Goal: Task Accomplishment & Management: Complete application form

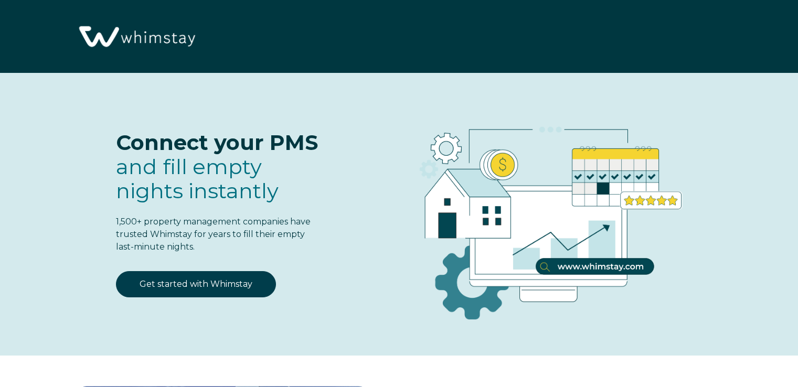
select select "US"
select select "Standard"
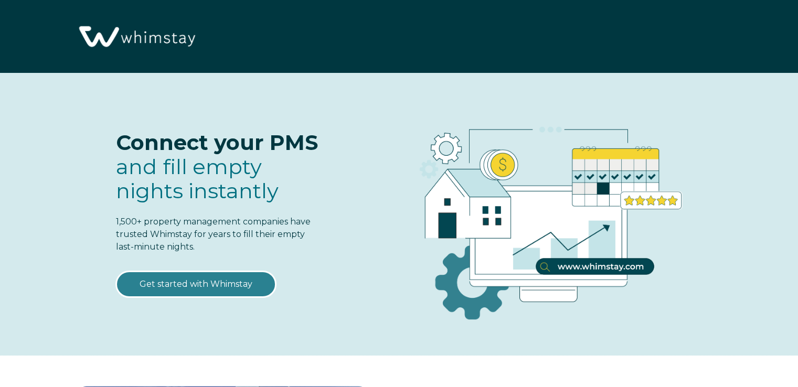
click at [187, 281] on link "Get started with Whimstay" at bounding box center [196, 284] width 160 height 26
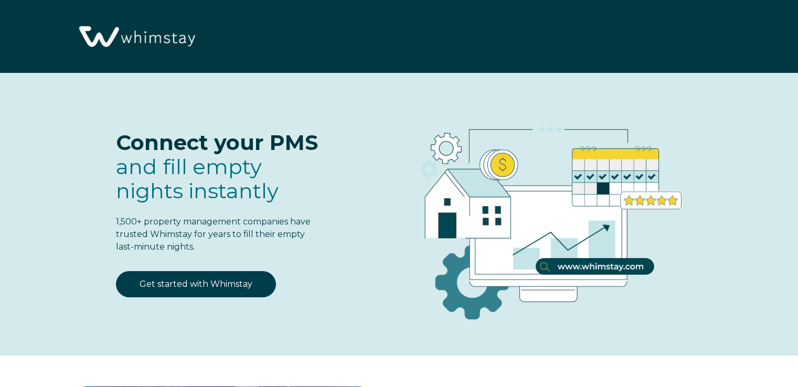
scroll to position [1297, 0]
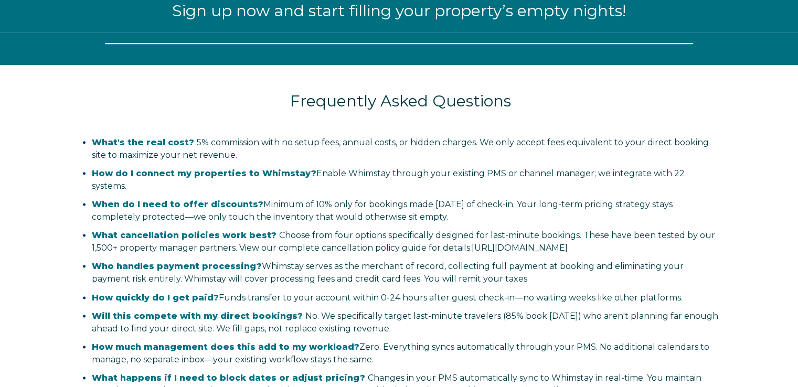
select select "US"
select select "Standard"
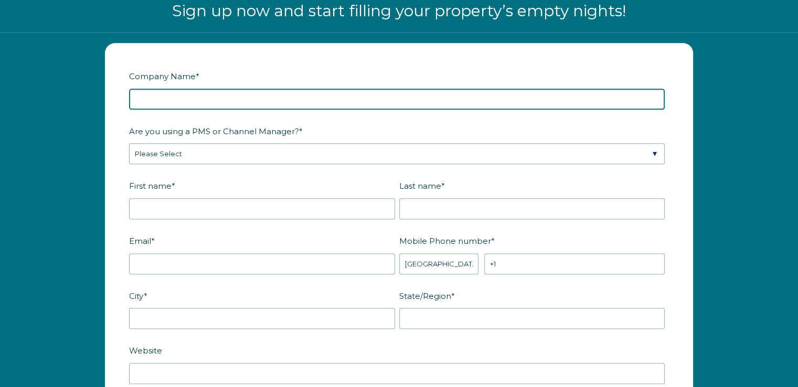
click at [218, 92] on input "Company Name *" at bounding box center [397, 99] width 536 height 21
type input "Southern Shores of PCB"
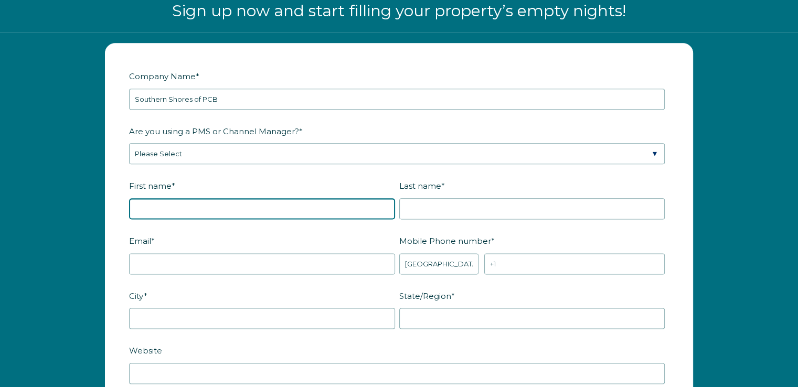
type input "[PERSON_NAME]"
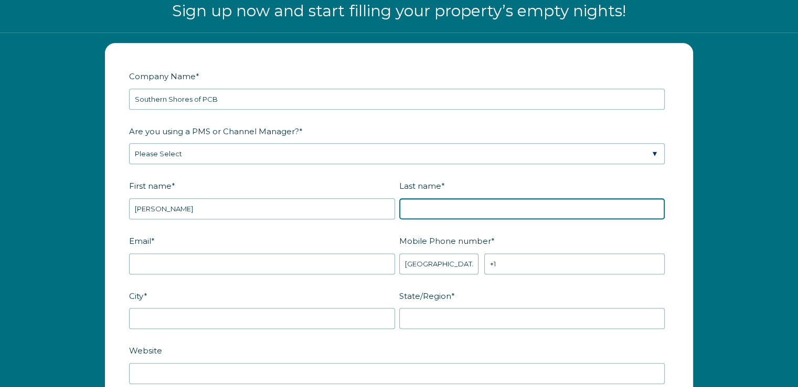
type input "Bickford"
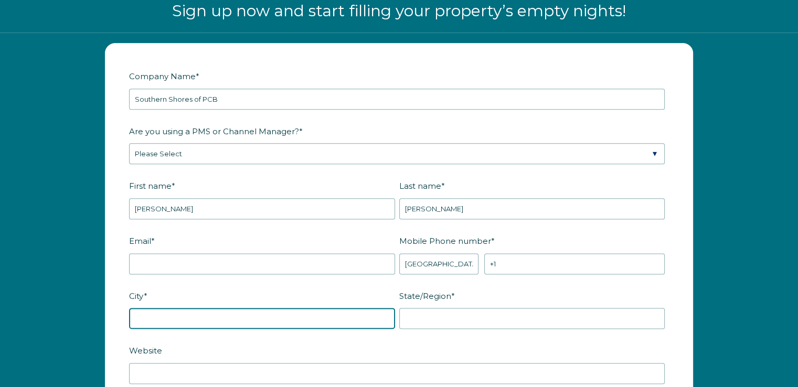
type input "Panama City Beach"
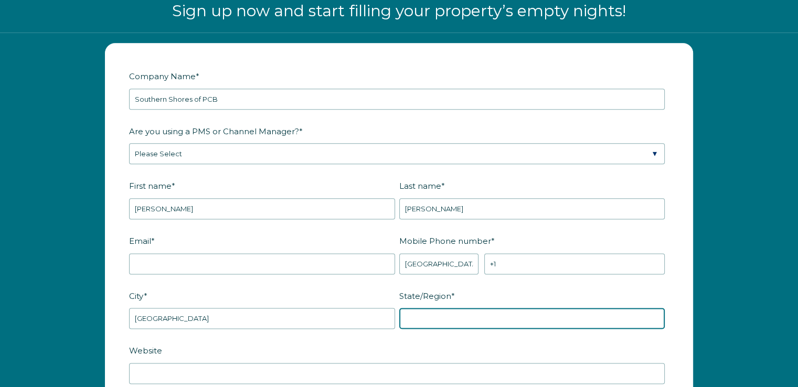
type input "FL"
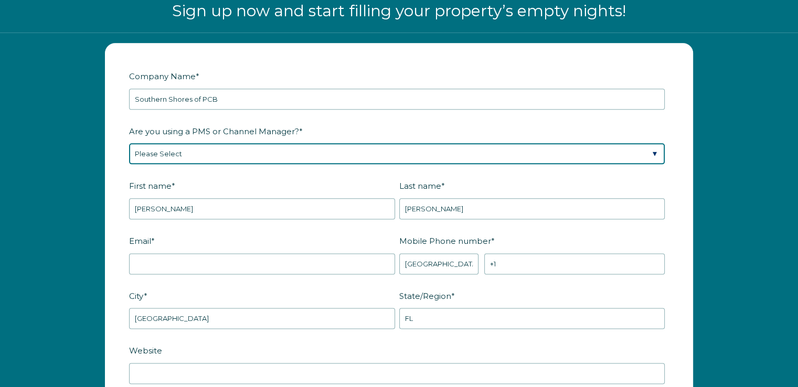
click at [221, 154] on select "Please Select Barefoot BookingPal Boost Brightside CiiRUS Escapia Guesty Hostaw…" at bounding box center [397, 153] width 536 height 21
select select "OwnerRez"
click at [129, 143] on select "Please Select Barefoot BookingPal Boost Brightside CiiRUS Escapia Guesty Hostaw…" at bounding box center [397, 153] width 536 height 21
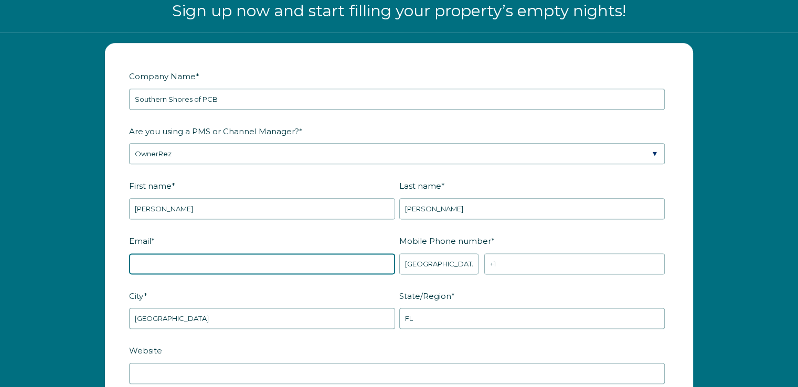
click at [314, 268] on input "Email *" at bounding box center [262, 263] width 266 height 21
type input "niki@southernshorespcb.com"
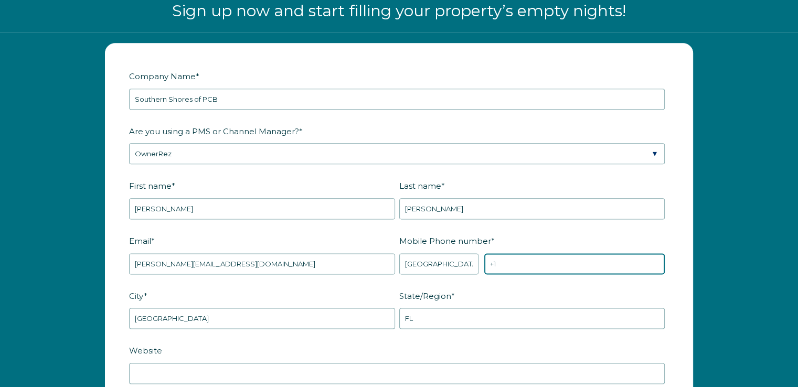
click at [539, 267] on input "+1" at bounding box center [574, 263] width 181 height 21
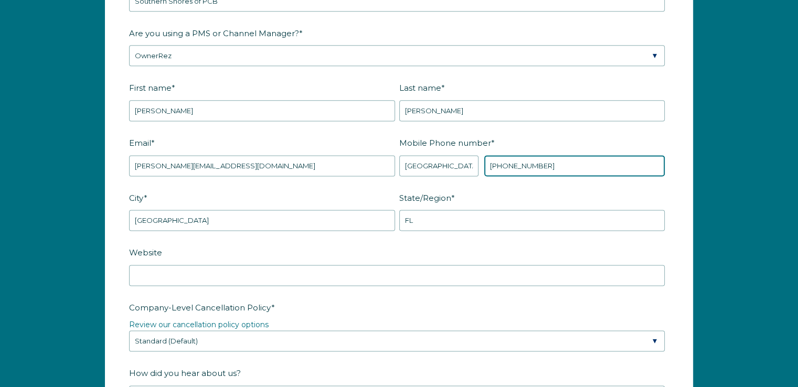
scroll to position [1402, 0]
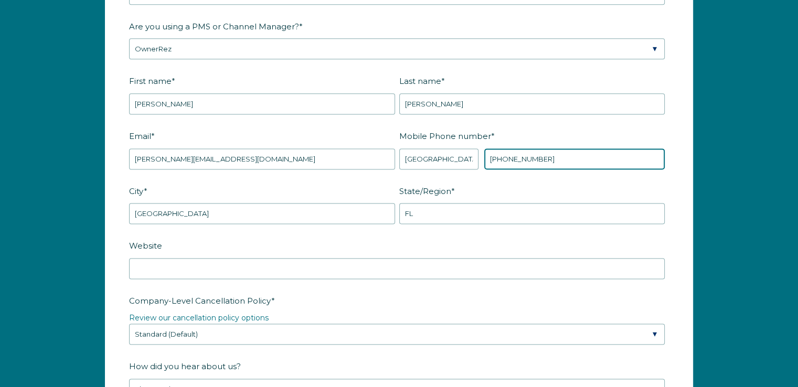
type input "+1 8508322394"
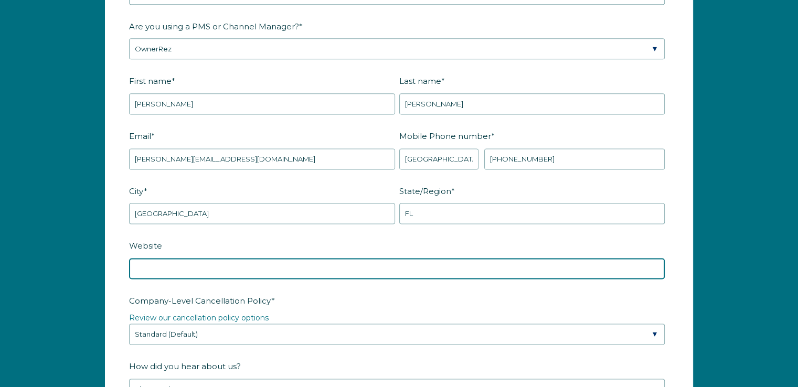
click at [189, 267] on input "Website" at bounding box center [397, 268] width 536 height 21
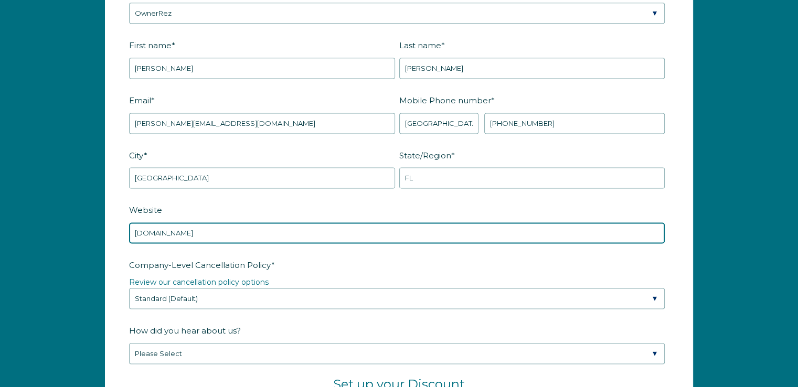
scroll to position [1455, 0]
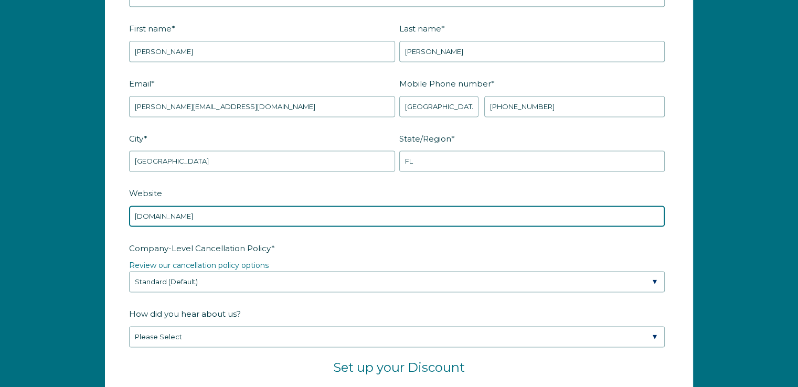
type input "southernshoresbooking.com"
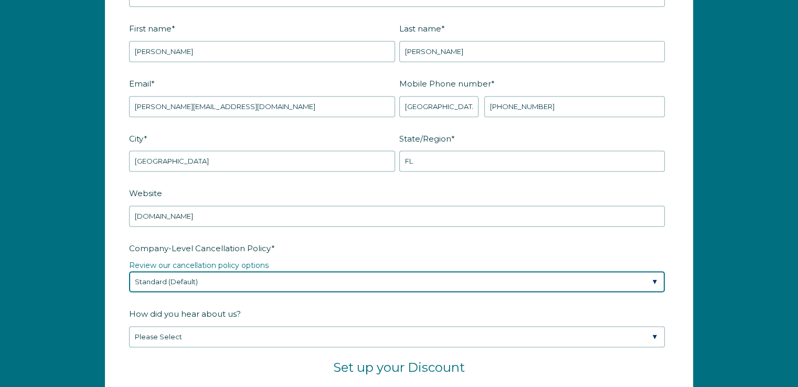
click at [176, 282] on select "Please Select Partial Standard (Default) Moderate Strict" at bounding box center [397, 281] width 536 height 21
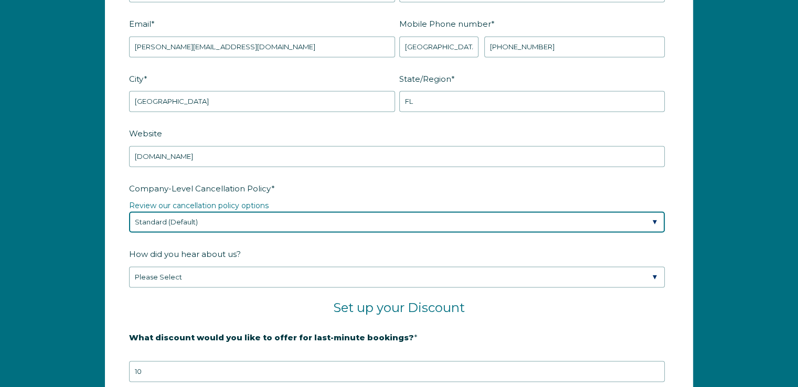
scroll to position [1560, 0]
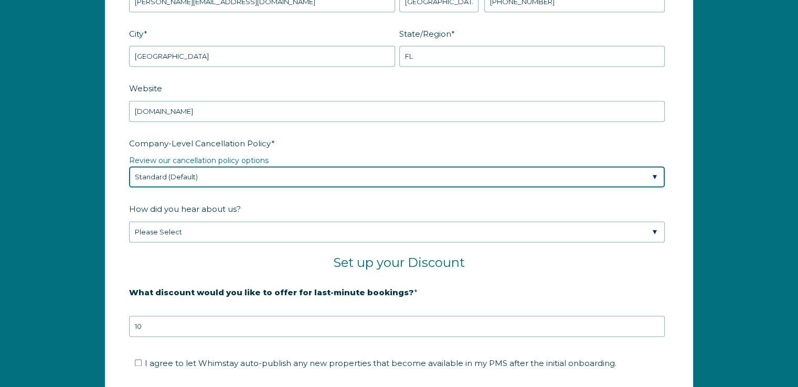
click at [212, 180] on select "Please Select Partial Standard (Default) Moderate Strict" at bounding box center [397, 176] width 536 height 21
select select "Partial"
click at [129, 166] on select "Please Select Partial Standard (Default) Moderate Strict" at bounding box center [397, 176] width 536 height 21
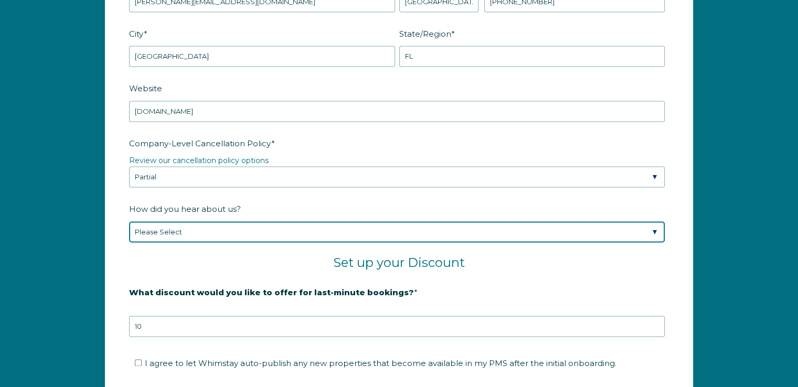
click at [224, 230] on select "Please Select Found Whimstay through a Google search Spoke to a Whimstay salesp…" at bounding box center [397, 231] width 536 height 21
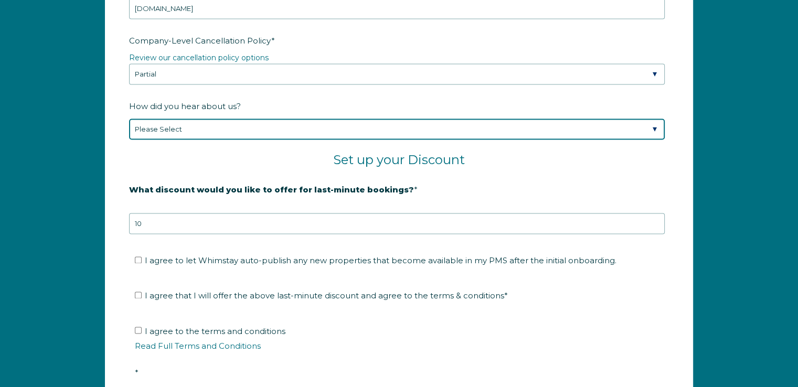
scroll to position [1665, 0]
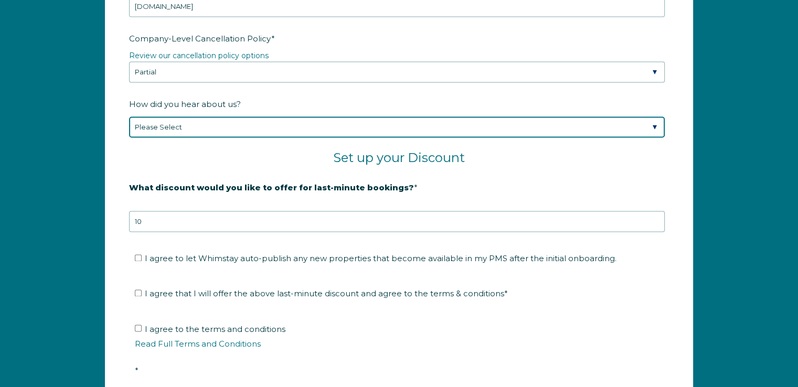
click at [216, 124] on select "Please Select Found Whimstay through a Google search Spoke to a Whimstay salesp…" at bounding box center [397, 126] width 536 height 21
select select "Marketing Email"
click at [129, 116] on select "Please Select Found Whimstay through a Google search Spoke to a Whimstay salesp…" at bounding box center [397, 126] width 536 height 21
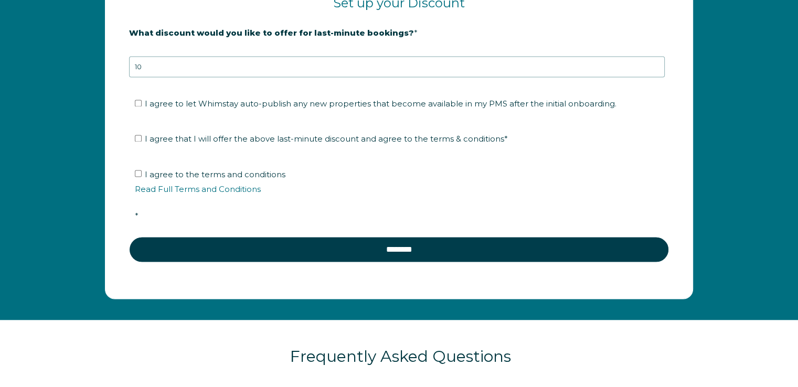
scroll to position [1822, 0]
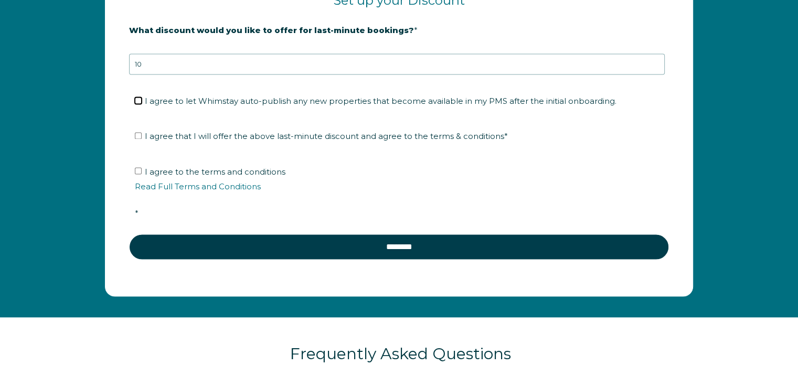
click at [140, 97] on input "I agree to let Whimstay auto-publish any new properties that become available i…" at bounding box center [138, 100] width 7 height 7
checkbox input "true"
click at [140, 132] on input "I agree that I will offer the above last-minute discount and agree to the terms…" at bounding box center [138, 135] width 7 height 7
checkbox input "true"
click at [139, 167] on input "I agree to the terms and conditions Read Full Terms and Conditions *" at bounding box center [138, 170] width 7 height 7
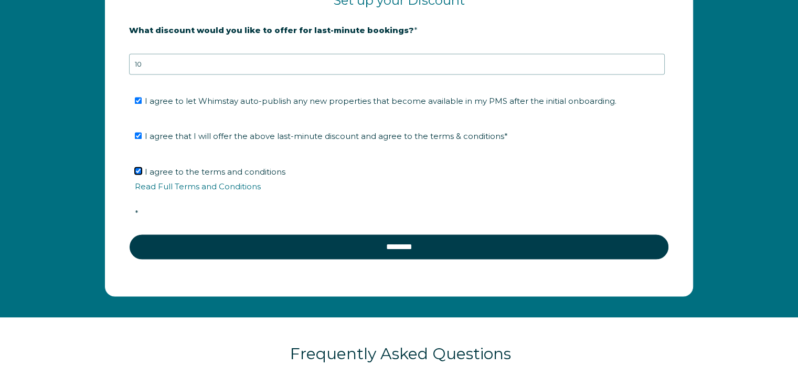
checkbox input "true"
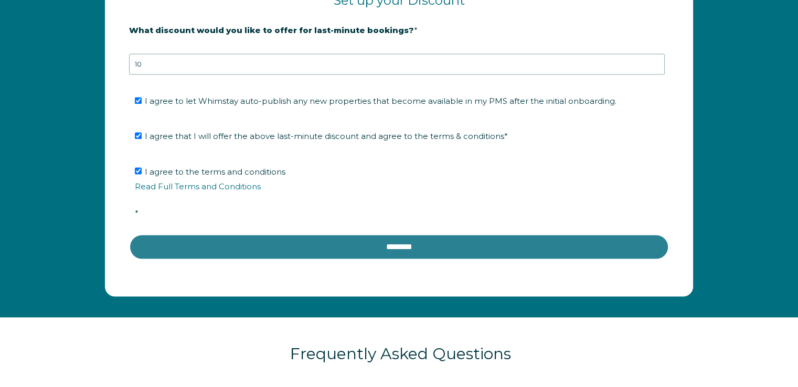
click at [403, 242] on input "********" at bounding box center [399, 246] width 540 height 25
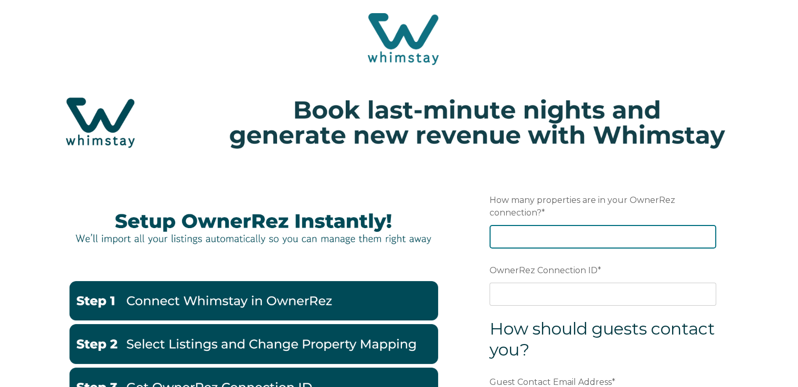
click at [501, 234] on input "How many properties are in your OwnerRez connection? *" at bounding box center [603, 236] width 227 height 23
type input "29"
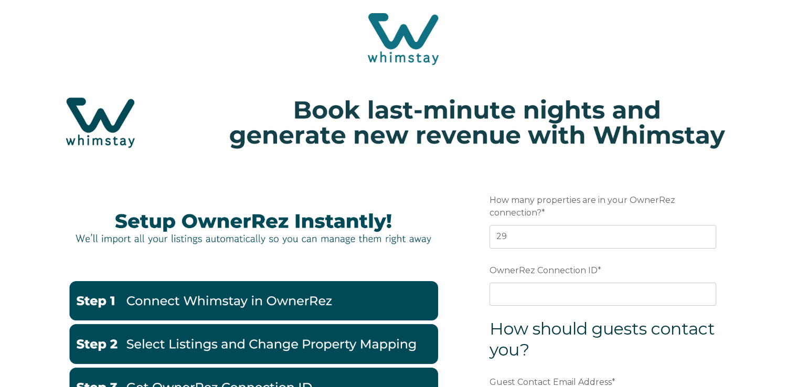
click at [450, 213] on div "How to Guide Watch Video Preferred language Email How many properties are in yo…" at bounding box center [399, 361] width 682 height 389
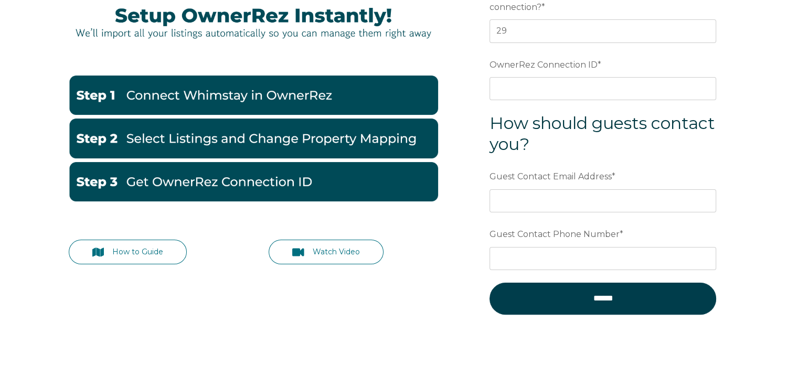
scroll to position [210, 0]
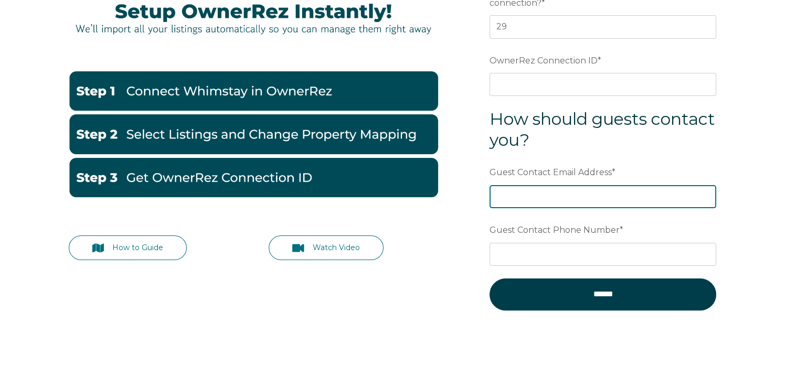
click at [576, 197] on input "Guest Contact Email Address *" at bounding box center [603, 196] width 227 height 23
type input "[PERSON_NAME][EMAIL_ADDRESS][DOMAIN_NAME]"
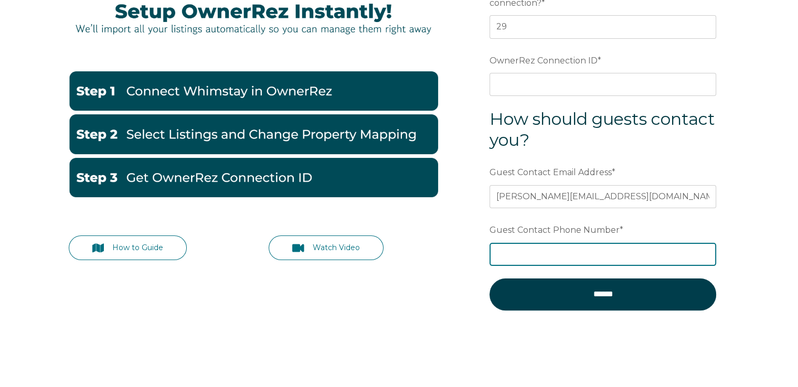
click at [546, 257] on input "Guest Contact Phone Number *" at bounding box center [603, 254] width 227 height 23
type input "8508322395"
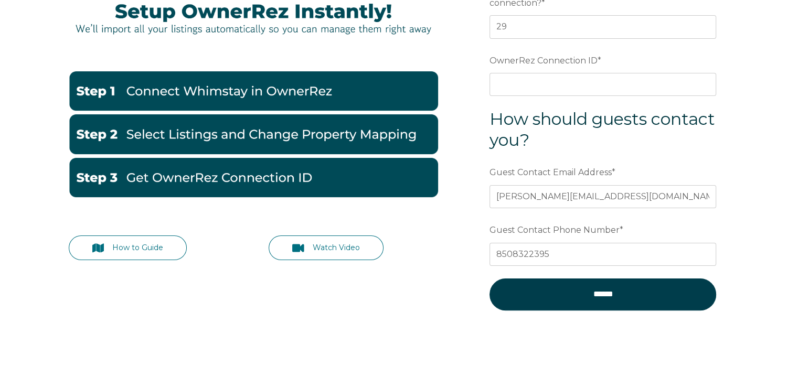
click at [753, 157] on div "How to Guide Watch Video Preferred language Email How many properties are in yo…" at bounding box center [399, 172] width 798 height 431
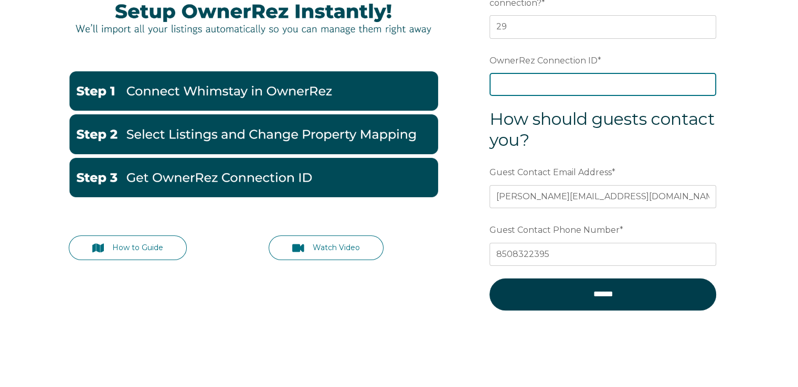
paste input "ora7ccddfb93x"
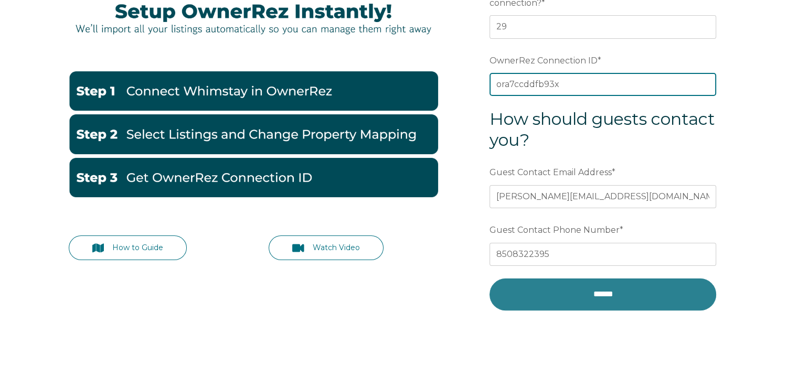
type input "ora7ccddfb93x"
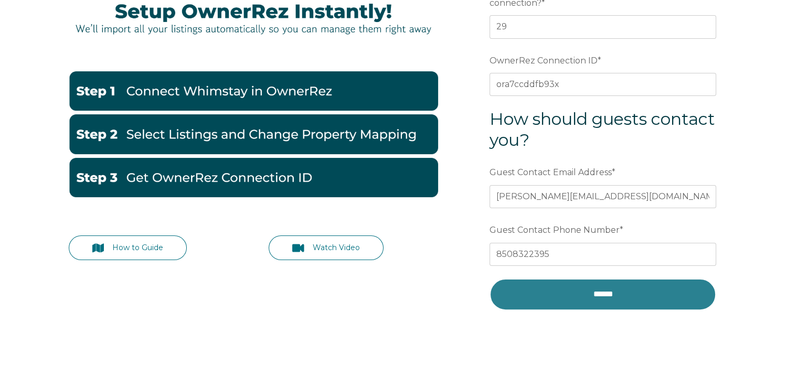
click at [577, 293] on input "******" at bounding box center [603, 294] width 227 height 31
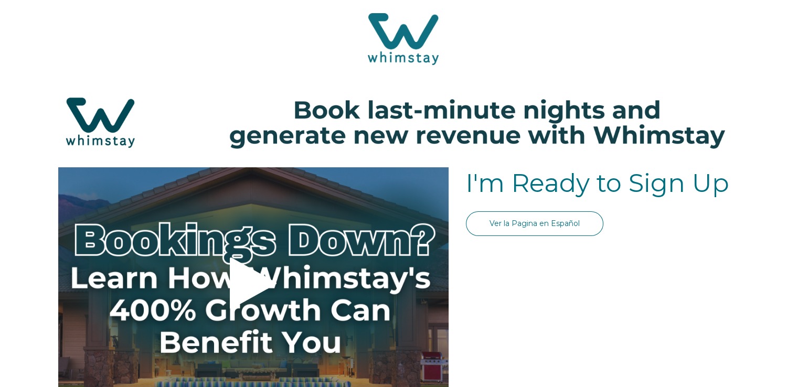
select select "US"
select select "Standard"
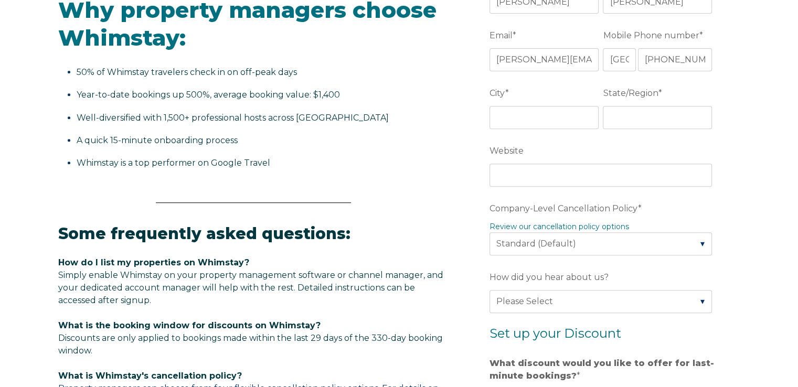
scroll to position [209, 0]
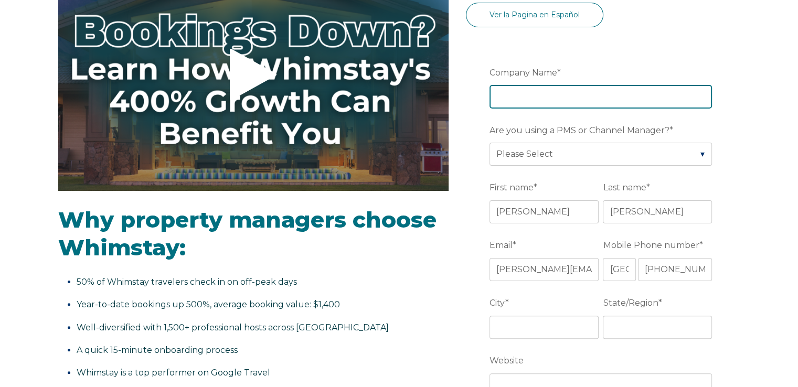
click at [541, 94] on input "Company Name *" at bounding box center [601, 96] width 223 height 23
type input "Southern Shores of PCB"
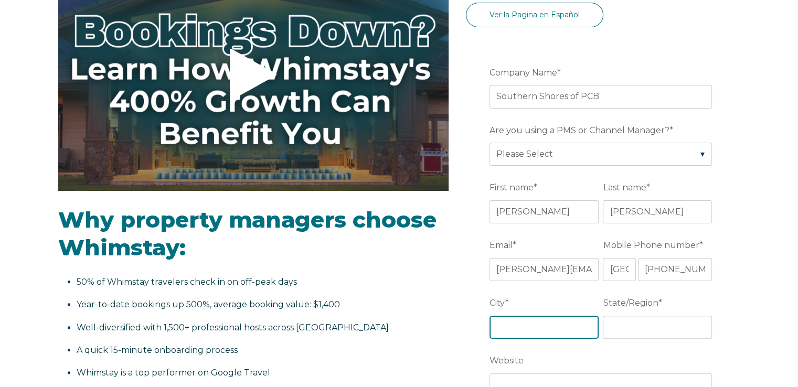
type input "[GEOGRAPHIC_DATA]"
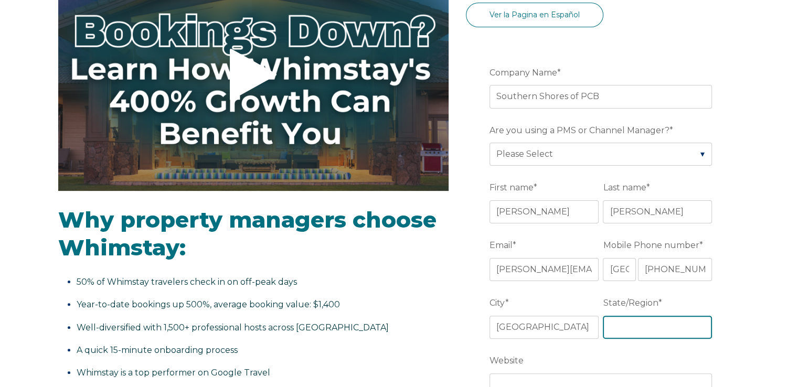
type input "FL"
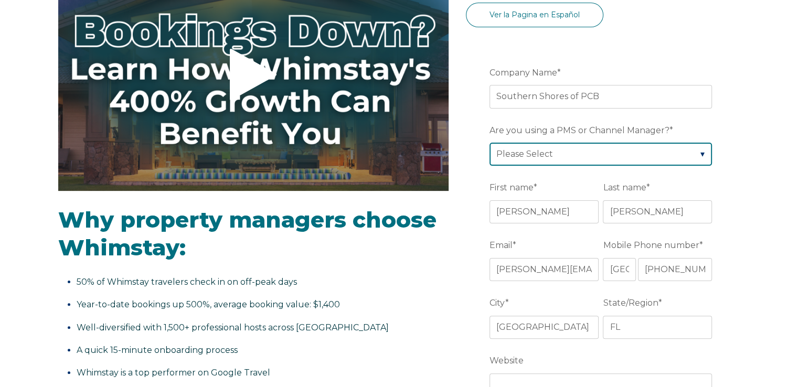
click at [577, 153] on select "Please Select Barefoot BookingPal Boost Brightside CiiRUS Escapia Guesty Hostaw…" at bounding box center [601, 154] width 223 height 23
select select "OwnerRez"
click at [577, 153] on select "Please Select Barefoot BookingPal Boost Brightside CiiRUS Escapia Guesty Hostaw…" at bounding box center [601, 154] width 223 height 23
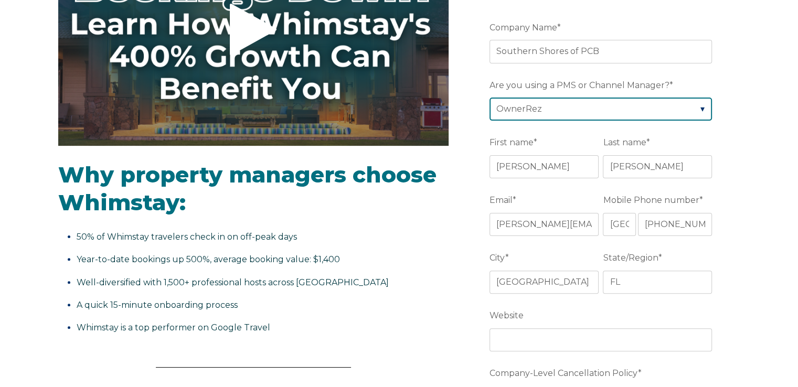
scroll to position [314, 0]
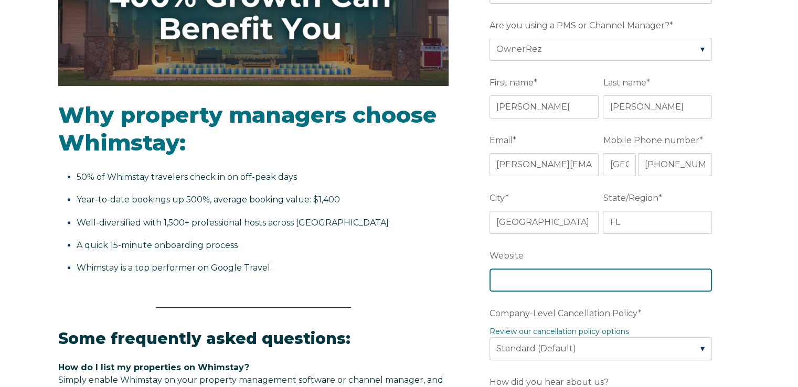
click at [645, 274] on input "Website" at bounding box center [601, 280] width 223 height 23
type input "[DOMAIN_NAME]"
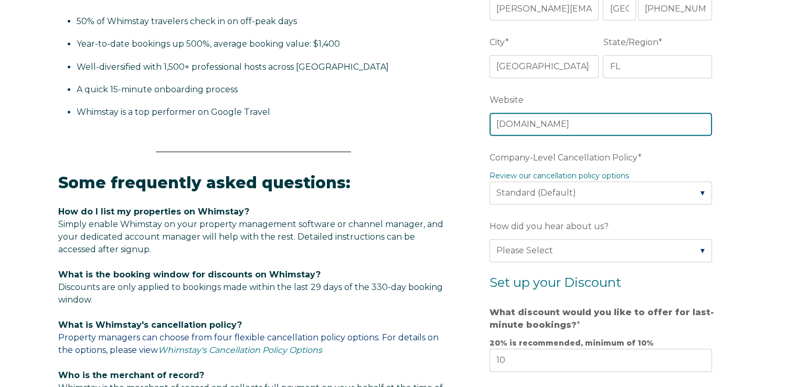
scroll to position [471, 0]
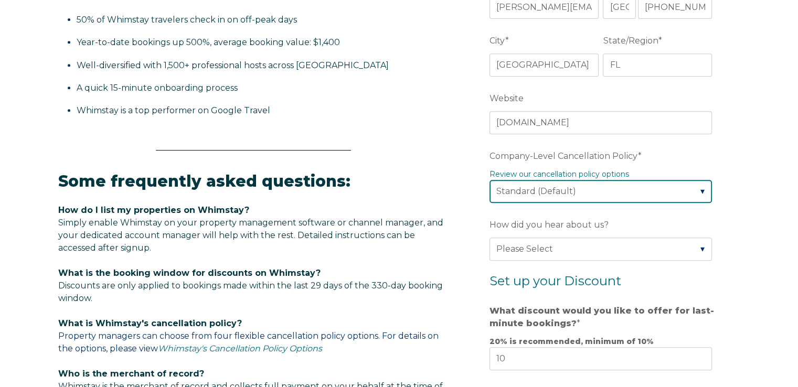
click at [555, 187] on select "Please Select Partial Standard (Default) Moderate Strict" at bounding box center [601, 191] width 223 height 23
select select "Partial"
click at [490, 180] on select "Please Select Partial Standard (Default) Moderate Strict" at bounding box center [601, 191] width 223 height 23
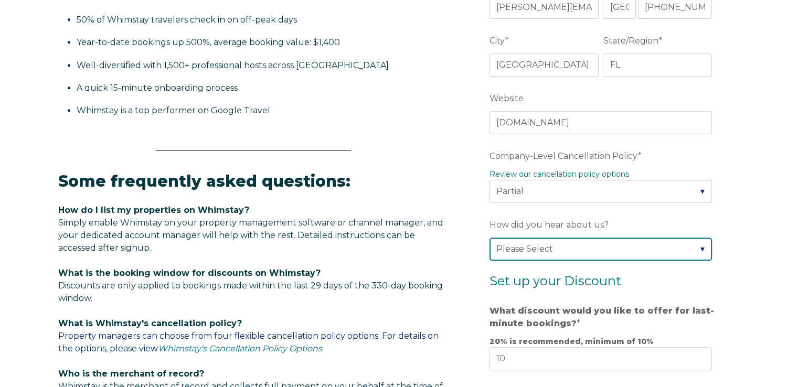
click at [631, 250] on select "Please Select Found Whimstay through a Google search Spoke to a Whimstay salesp…" at bounding box center [601, 249] width 223 height 23
select select "Marketing Email"
click at [490, 238] on select "Please Select Found Whimstay through a Google search Spoke to a Whimstay salesp…" at bounding box center [601, 249] width 223 height 23
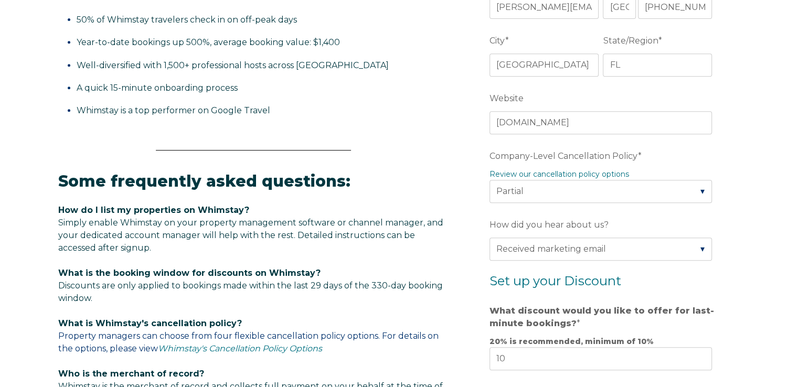
click at [754, 253] on div "Video player - SSOB Pitch Vid Thumbnail - Click to play video Why property mana…" at bounding box center [399, 196] width 798 height 1000
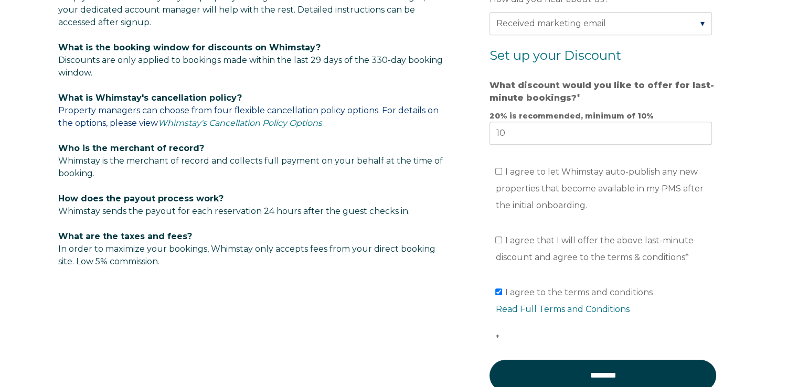
scroll to position [786, 0]
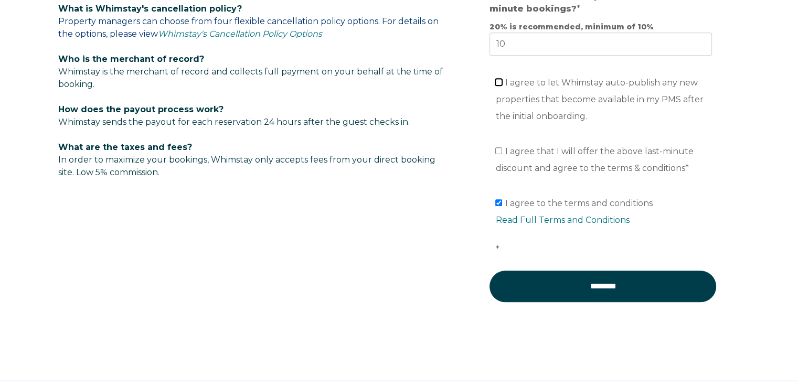
click at [501, 79] on input "I agree to let Whimstay auto-publish any new properties that become available i…" at bounding box center [498, 82] width 7 height 7
checkbox input "true"
click at [502, 150] on label "I agree that I will offer the above last-minute discount and agree to the terms…" at bounding box center [594, 159] width 198 height 27
click at [502, 150] on input "I agree that I will offer the above last-minute discount and agree to the terms…" at bounding box center [498, 150] width 7 height 7
checkbox input "true"
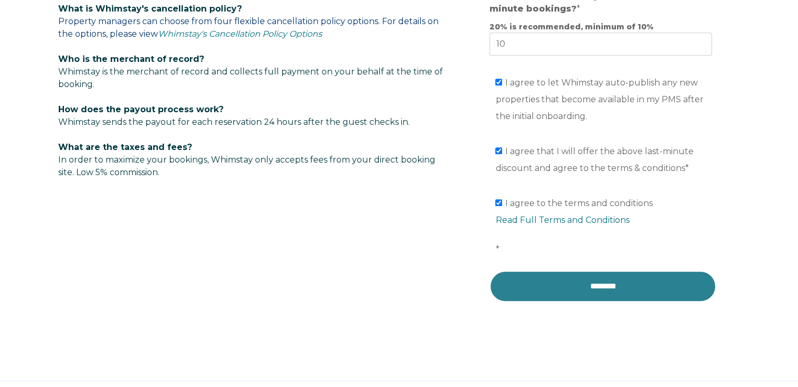
click at [588, 286] on input "********" at bounding box center [603, 286] width 227 height 31
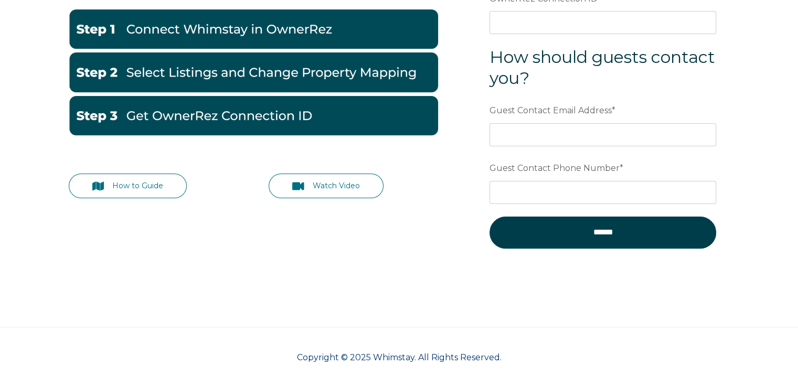
scroll to position [219, 0]
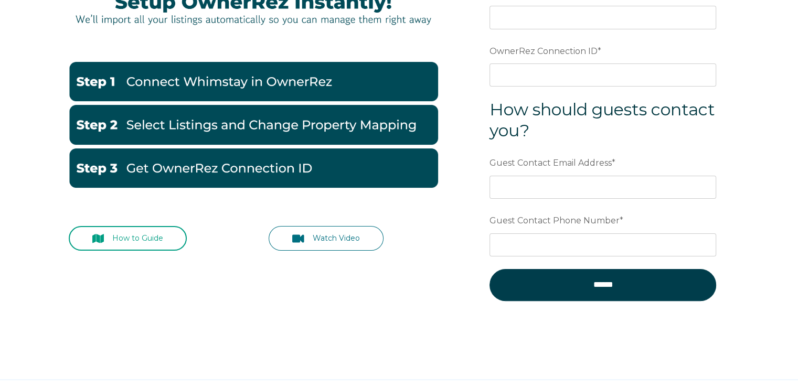
click at [97, 234] on icon at bounding box center [98, 239] width 12 height 10
